Goal: Transaction & Acquisition: Purchase product/service

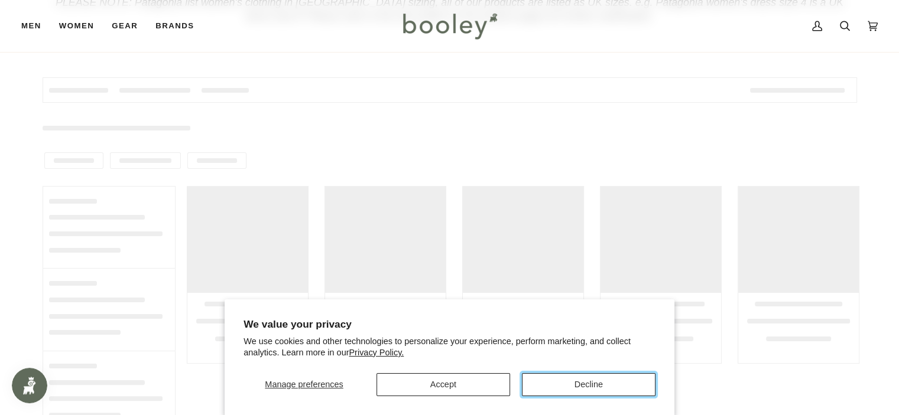
click at [584, 382] on button "Decline" at bounding box center [589, 384] width 134 height 23
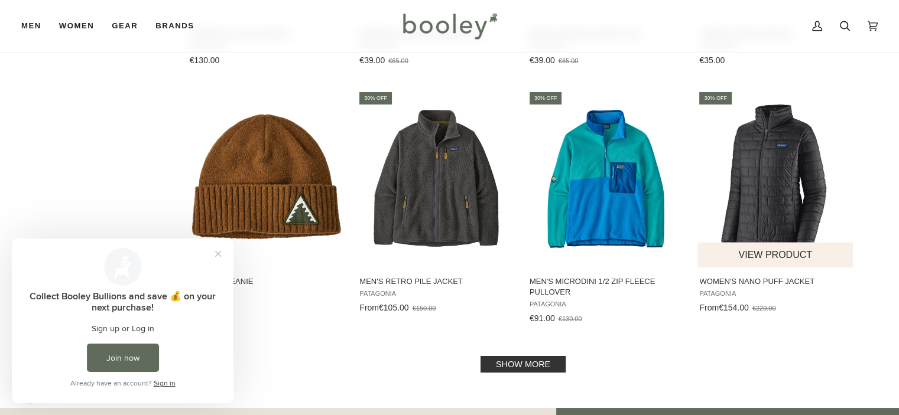
scroll to position [1300, 0]
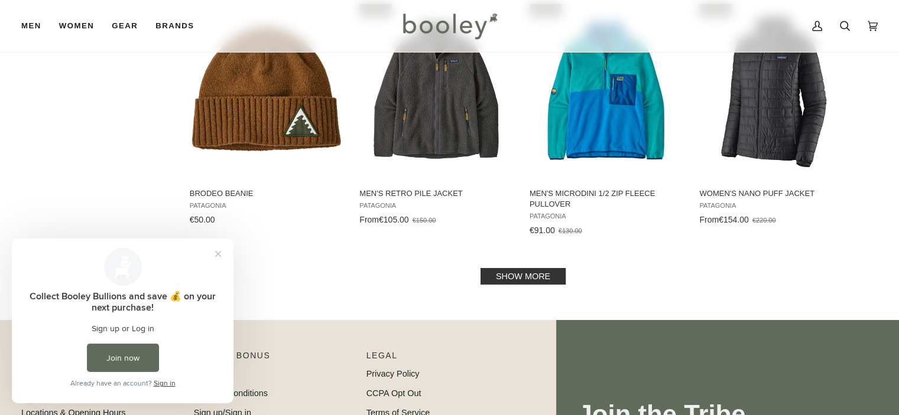
click at [518, 277] on link "Show more" at bounding box center [522, 276] width 85 height 17
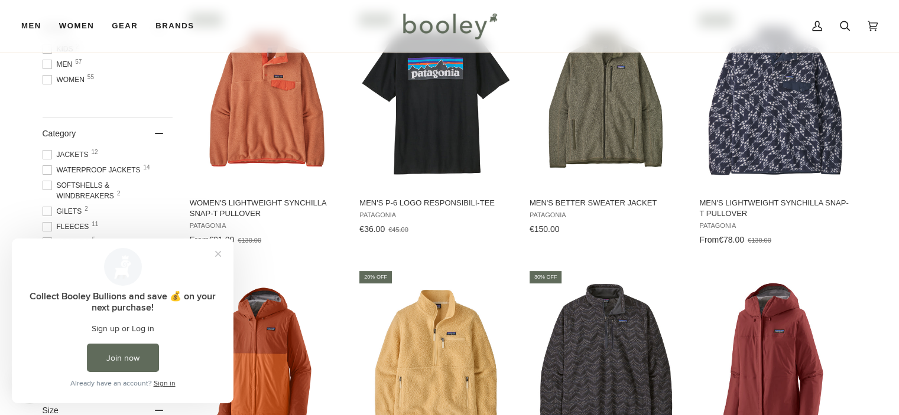
scroll to position [295, 0]
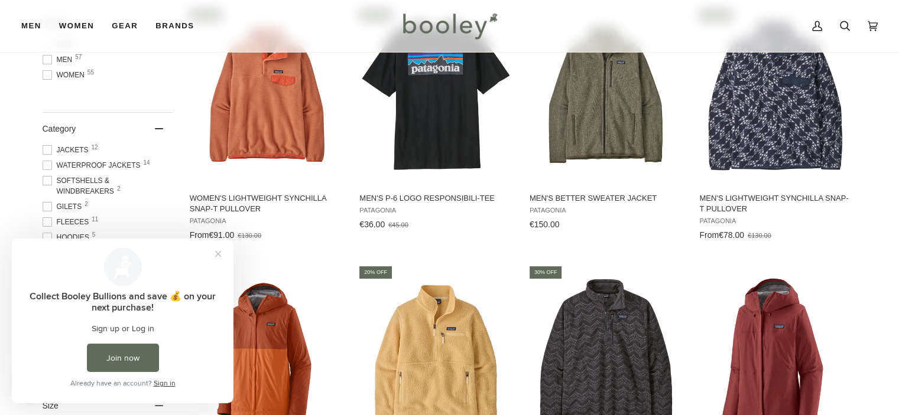
click at [44, 58] on span at bounding box center [47, 59] width 9 height 9
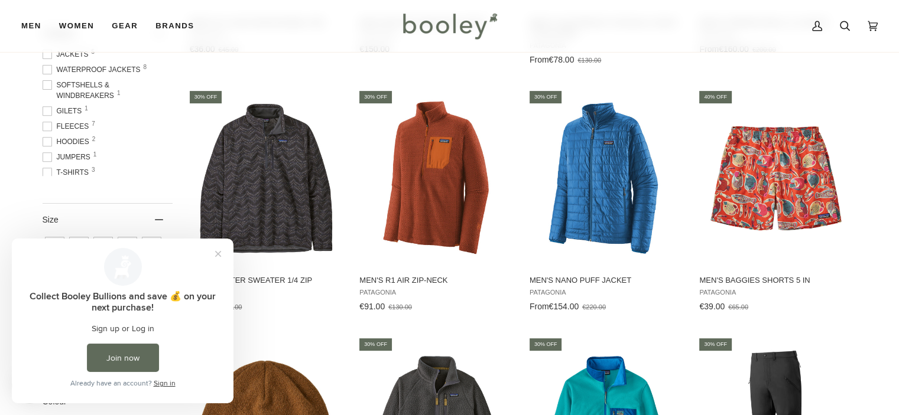
scroll to position [473, 0]
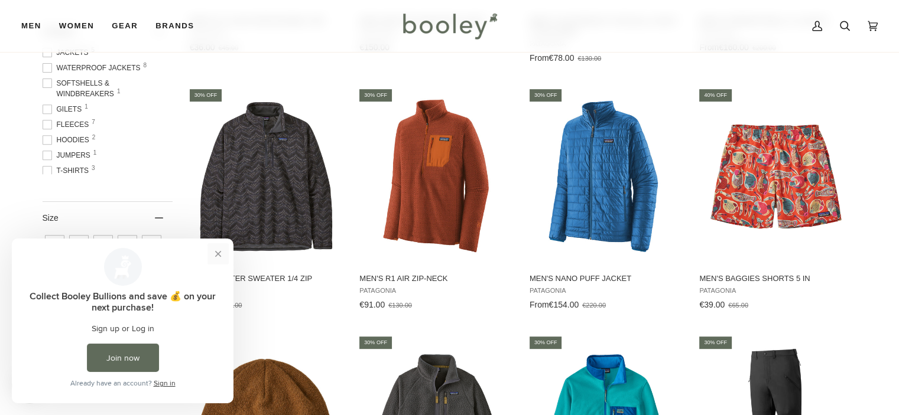
click at [220, 253] on button "Close prompt" at bounding box center [217, 253] width 21 height 21
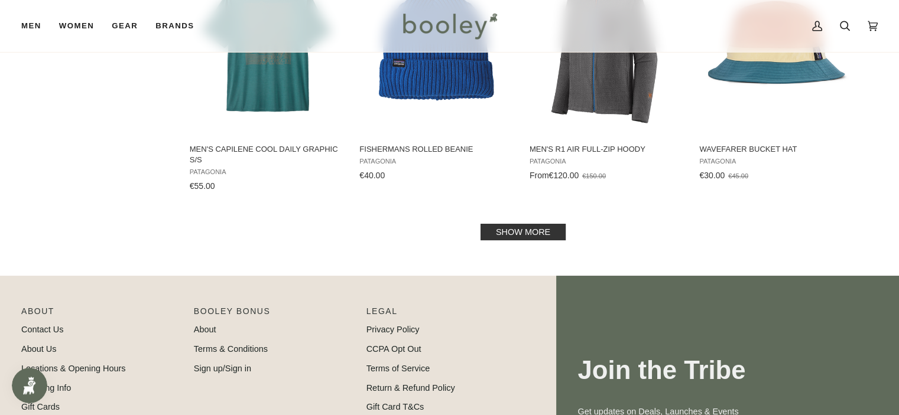
scroll to position [1418, 0]
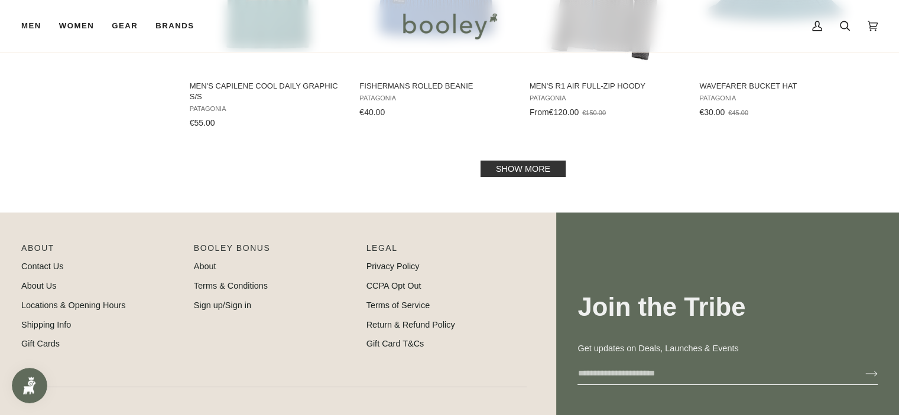
click at [524, 168] on link "Show more" at bounding box center [522, 169] width 85 height 17
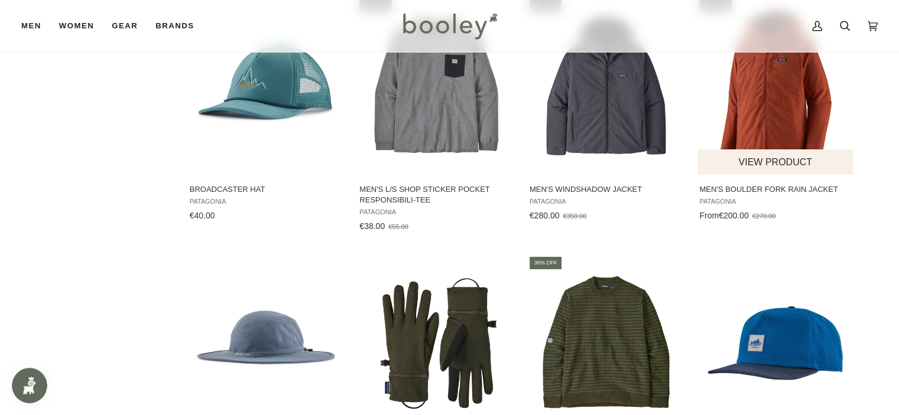
scroll to position [2009, 0]
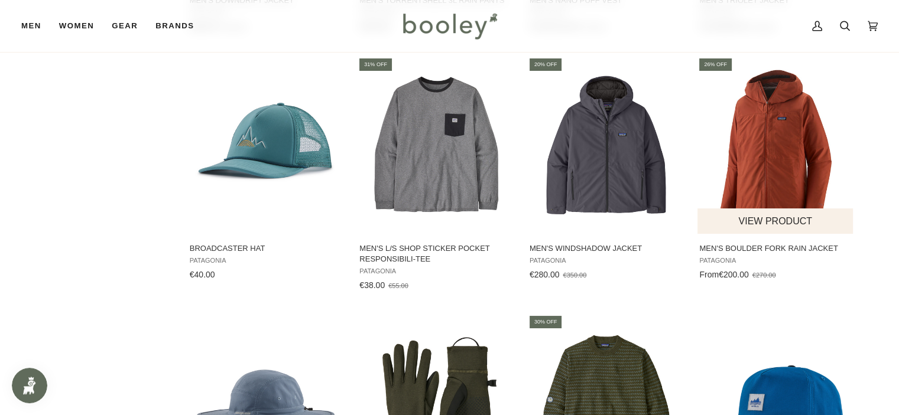
click at [781, 147] on img "Men's Boulder Fork Rain Jacket" at bounding box center [775, 145] width 157 height 157
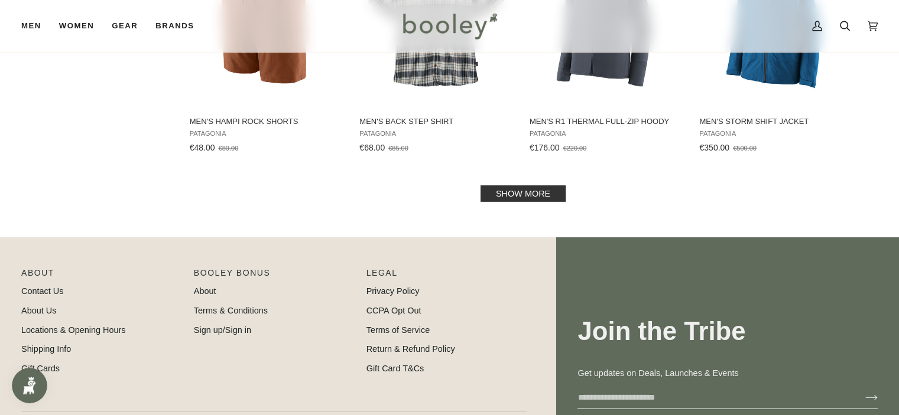
scroll to position [2659, 0]
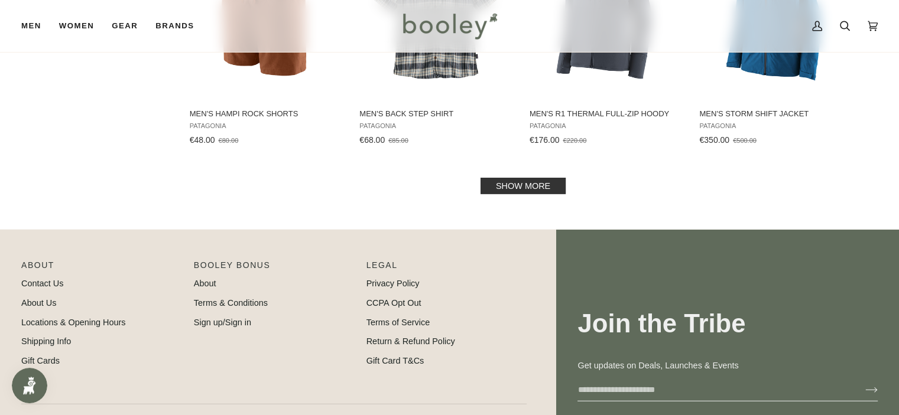
click at [521, 188] on link "Show more" at bounding box center [522, 186] width 85 height 17
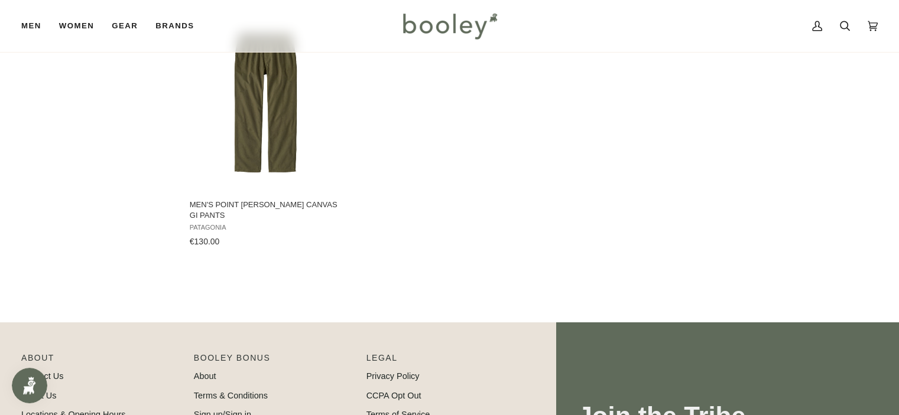
scroll to position [3663, 0]
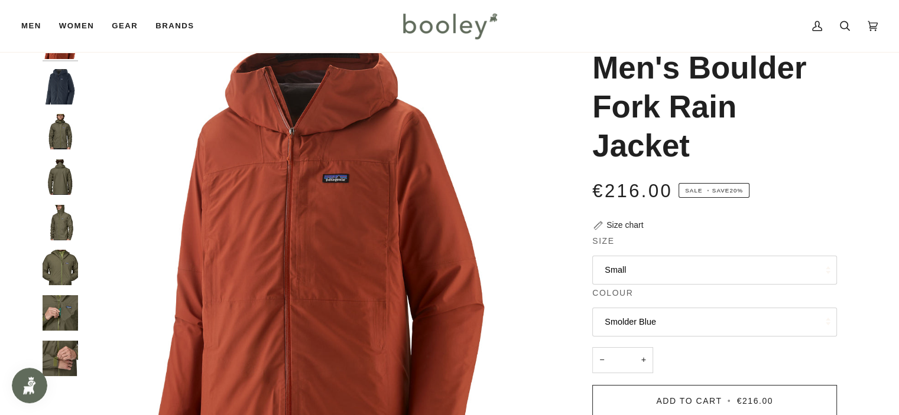
scroll to position [118, 0]
